Goal: Information Seeking & Learning: Learn about a topic

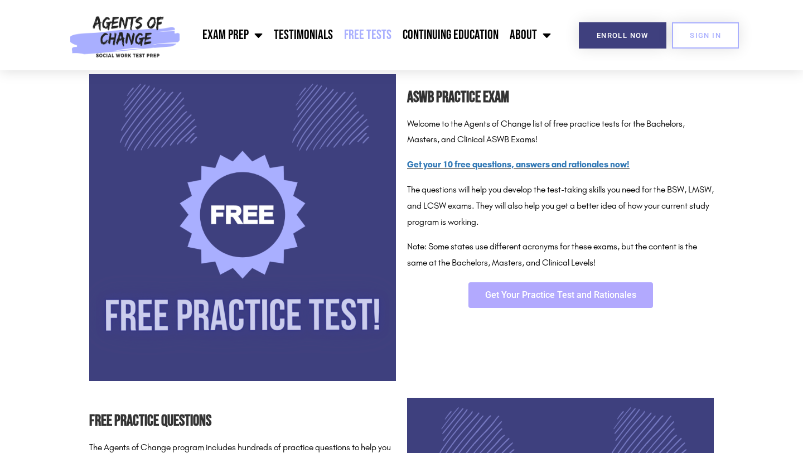
click at [544, 296] on span "Get Your Practice Test and Rationales" at bounding box center [560, 295] width 151 height 9
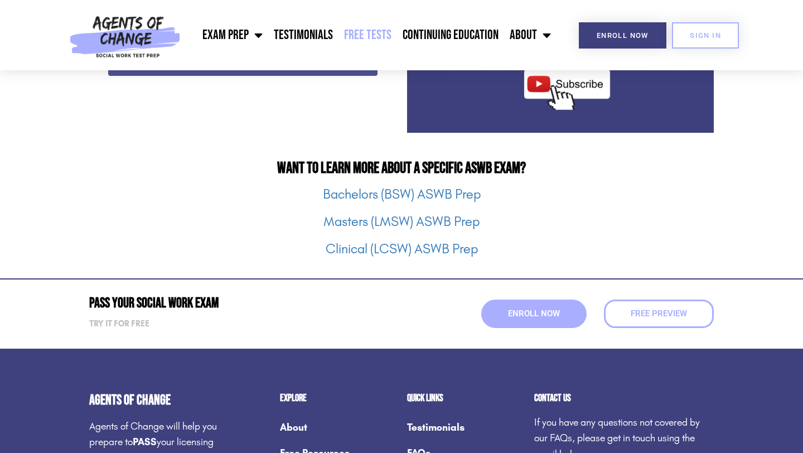
scroll to position [1385, 0]
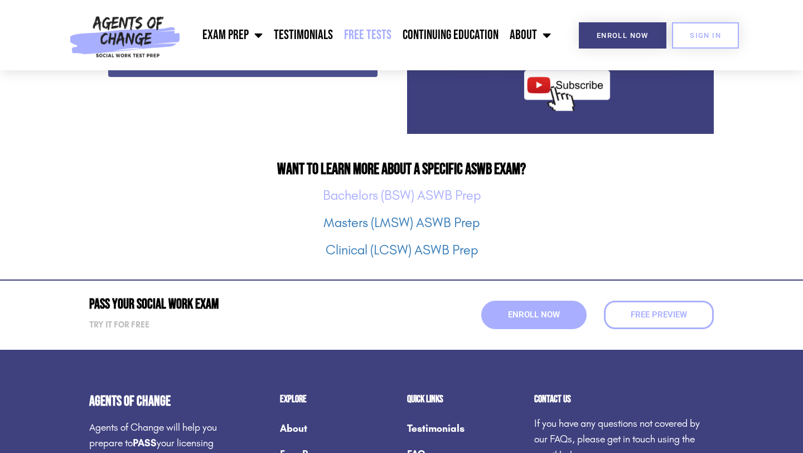
click at [401, 199] on link "Bachelors (BSW) ASWB Prep" at bounding box center [402, 195] width 158 height 16
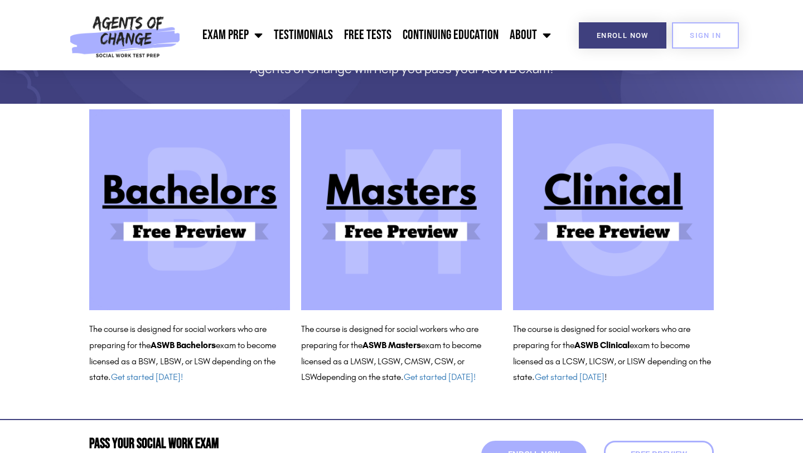
scroll to position [77, 0]
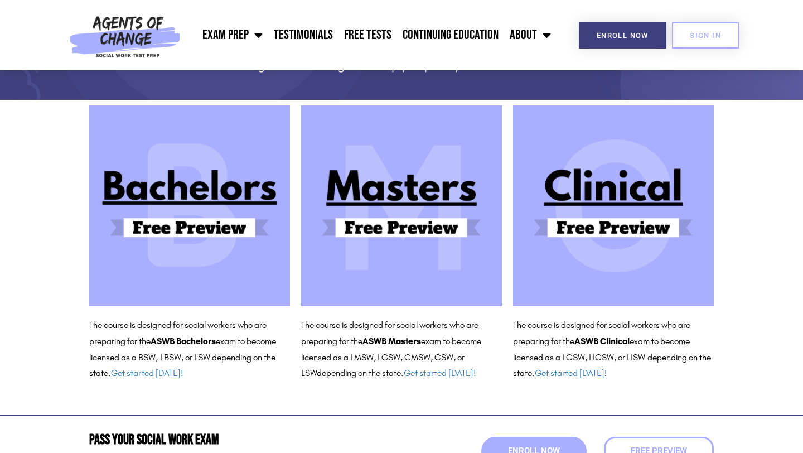
click at [173, 235] on img at bounding box center [189, 205] width 201 height 201
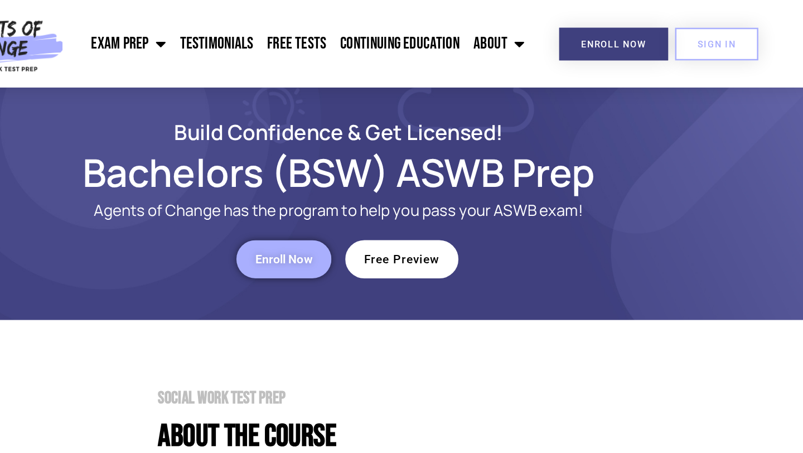
click at [461, 211] on span "Free Preview" at bounding box center [452, 208] width 61 height 9
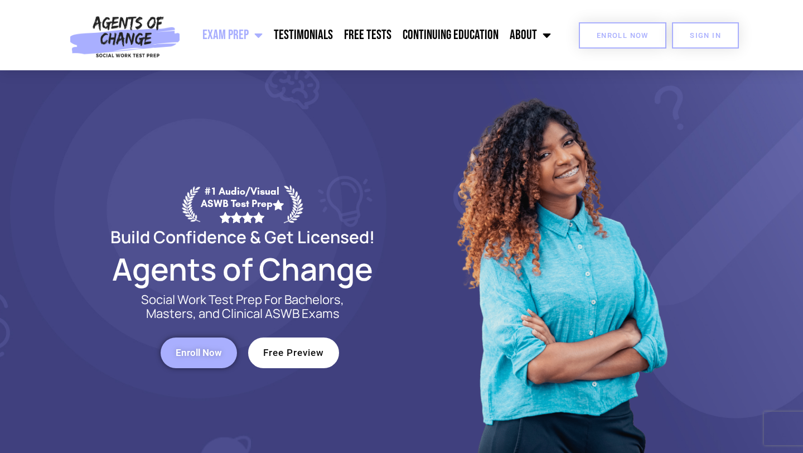
click at [603, 33] on span "Enroll Now" at bounding box center [623, 35] width 52 height 7
